Goal: Obtain resource: Obtain resource

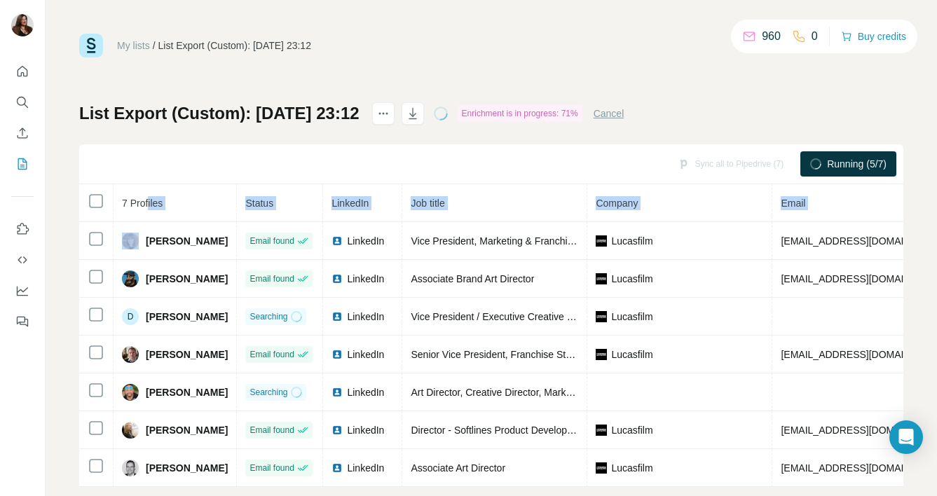
drag, startPoint x: 149, startPoint y: 242, endPoint x: 151, endPoint y: 209, distance: 32.3
click at [151, 209] on table "7 Profiles Status LinkedIn Job title Company Email Mobile Company website Landl…" at bounding box center [675, 335] width 1193 height 303
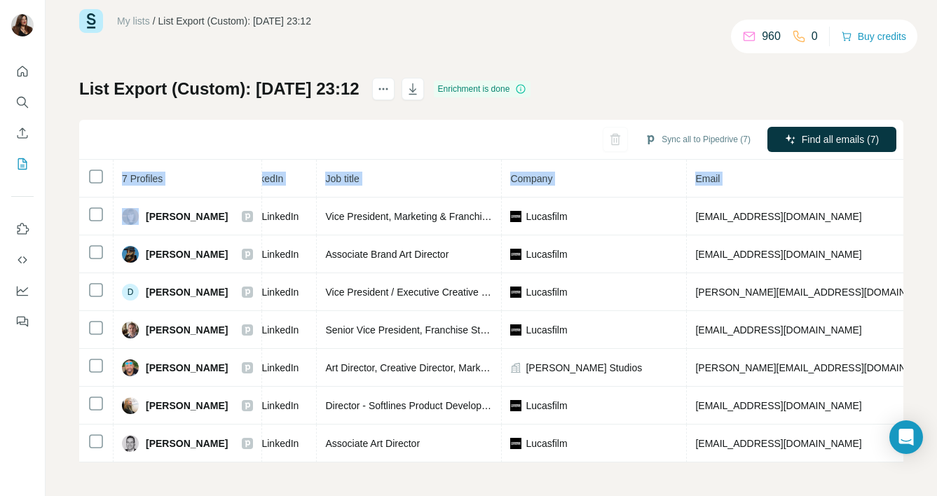
scroll to position [0, 379]
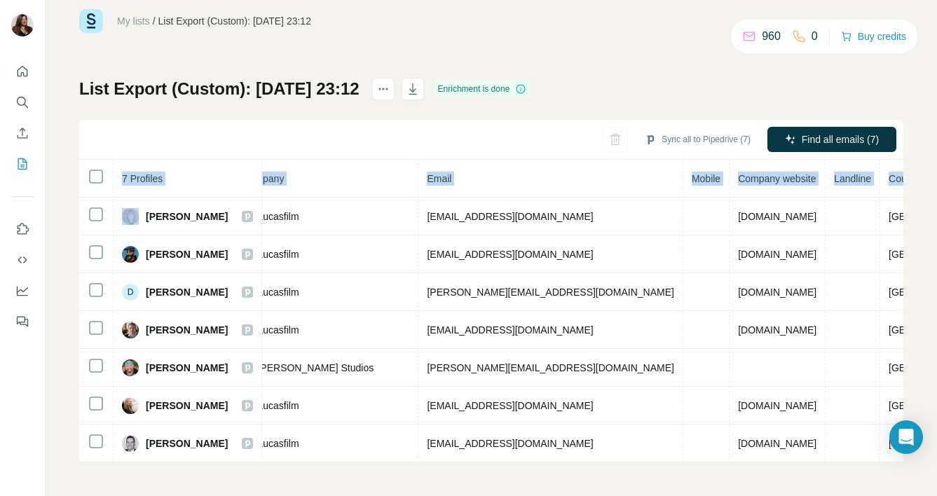
drag, startPoint x: 146, startPoint y: 241, endPoint x: 904, endPoint y: 457, distance: 789.0
click at [904, 457] on div "My lists / List Export (Custom): [DATE] 23:12 960 0 Buy credits List Export (Cu…" at bounding box center [491, 248] width 891 height 496
copy table "7 Profiles Status LinkedIn Job title Company Email Mobile Company website Landl…"
